Goal: Task Accomplishment & Management: Use online tool/utility

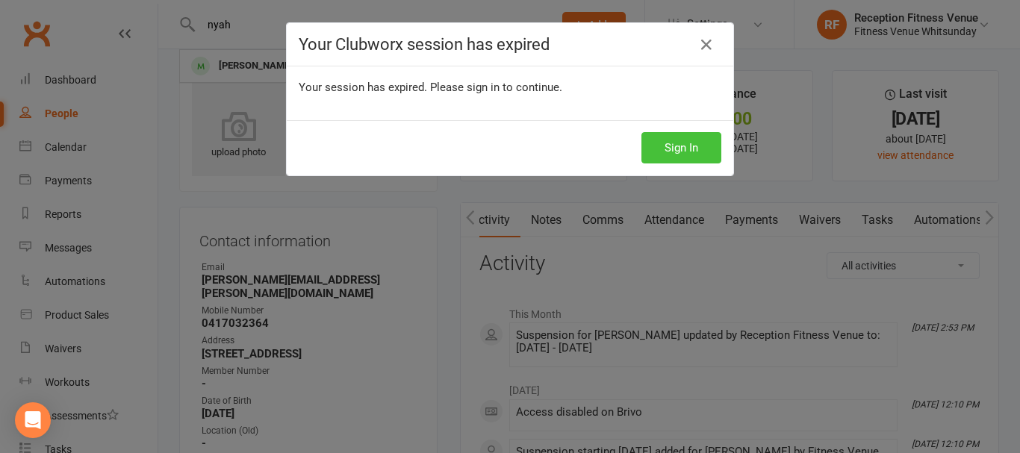
scroll to position [0, 112]
click at [658, 141] on button "Sign In" at bounding box center [681, 147] width 80 height 31
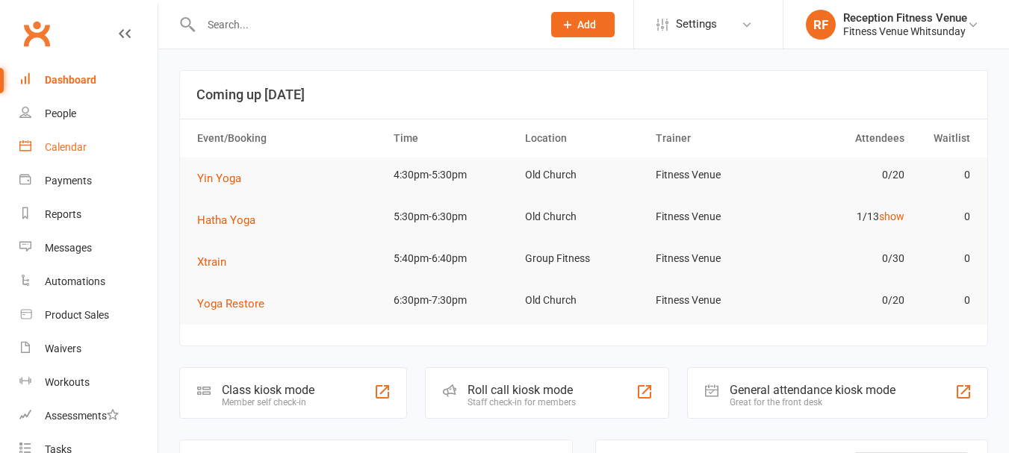
click at [64, 150] on div "Calendar" at bounding box center [66, 147] width 42 height 12
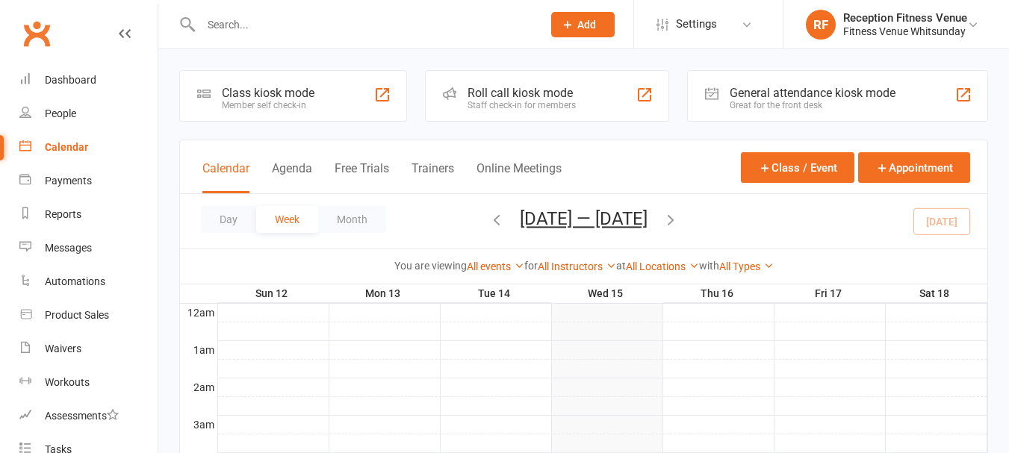
click at [839, 93] on div "General attendance kiosk mode" at bounding box center [813, 93] width 166 height 14
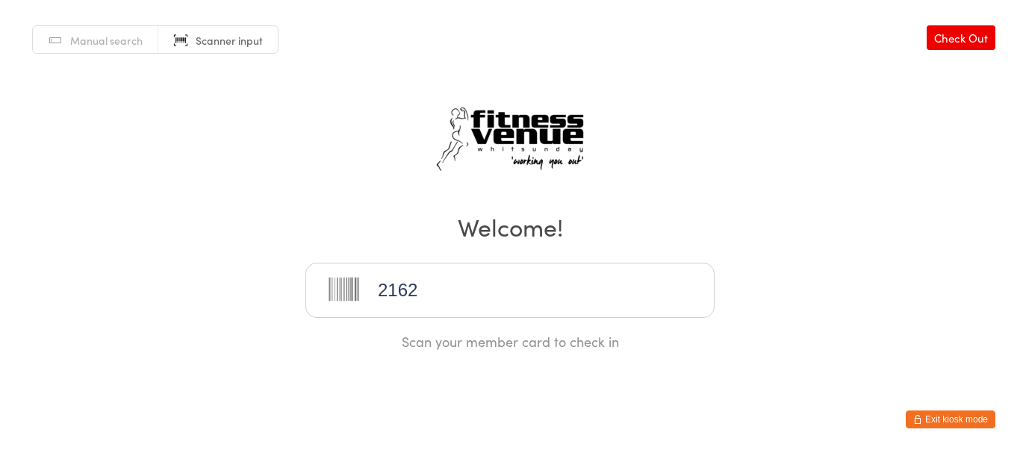
type input "21623"
click at [463, 302] on input "search" at bounding box center [509, 290] width 409 height 55
